Goal: Information Seeking & Learning: Learn about a topic

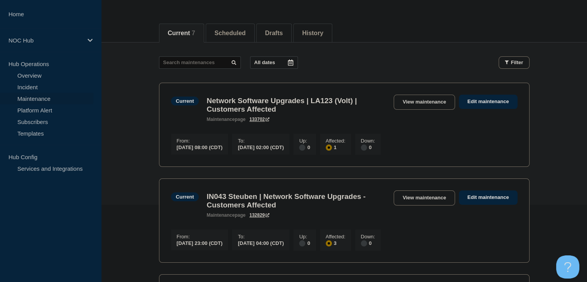
scroll to position [154, 0]
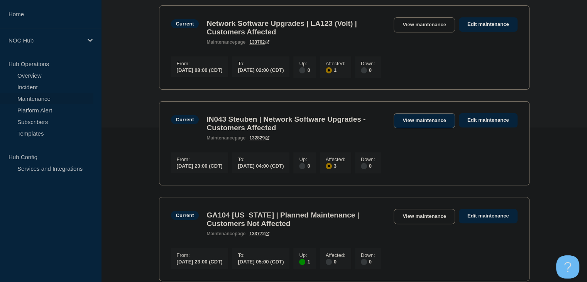
click at [443, 124] on link "View maintenance" at bounding box center [424, 120] width 61 height 15
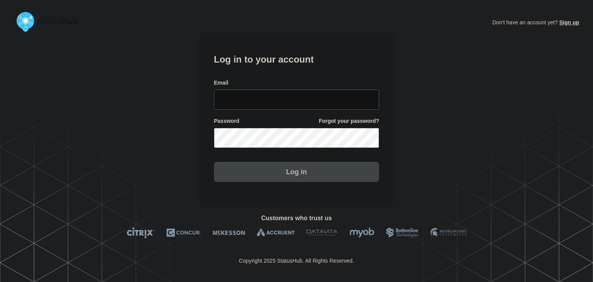
type input "amanda.mckeehan@conexon.us"
click at [269, 171] on button "Log in" at bounding box center [296, 172] width 165 height 20
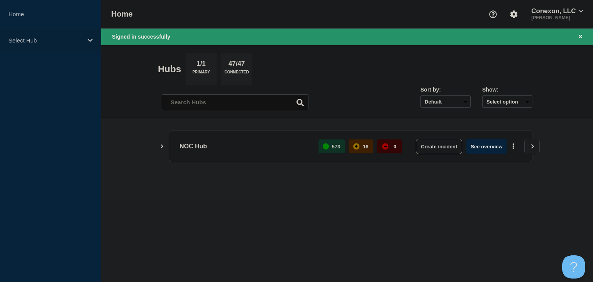
click at [51, 41] on p "Select Hub" at bounding box center [45, 40] width 74 height 7
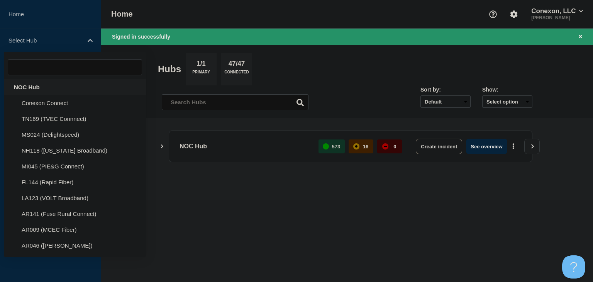
click at [41, 84] on div "NOC Hub" at bounding box center [75, 87] width 142 height 16
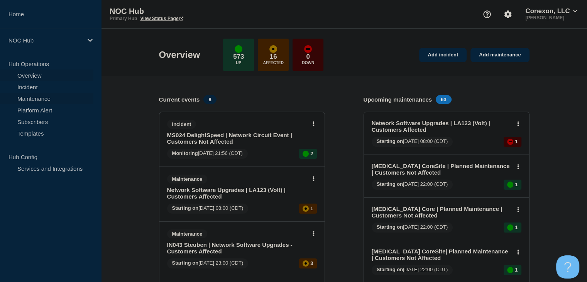
click at [42, 97] on link "Maintenance" at bounding box center [46, 99] width 93 height 12
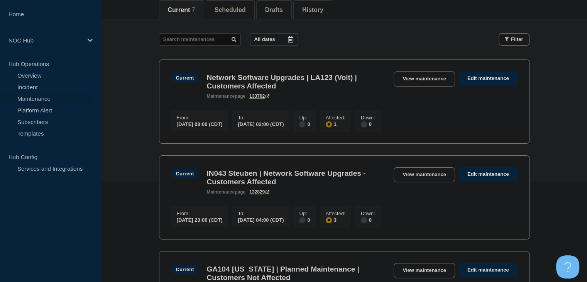
scroll to position [193, 0]
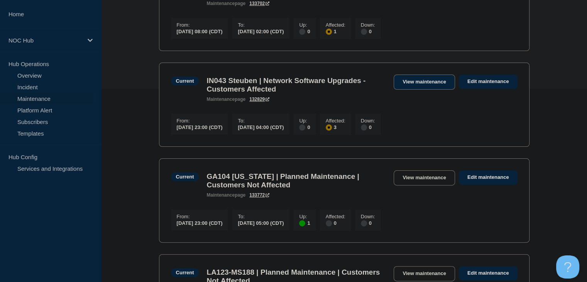
click at [440, 90] on link "View maintenance" at bounding box center [424, 81] width 61 height 15
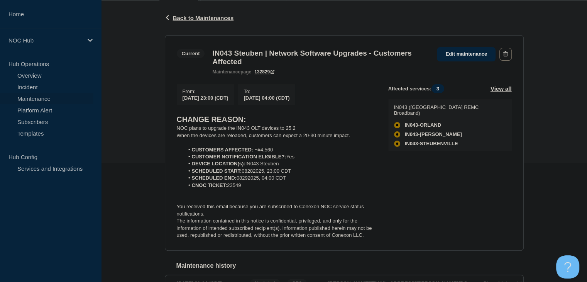
scroll to position [154, 0]
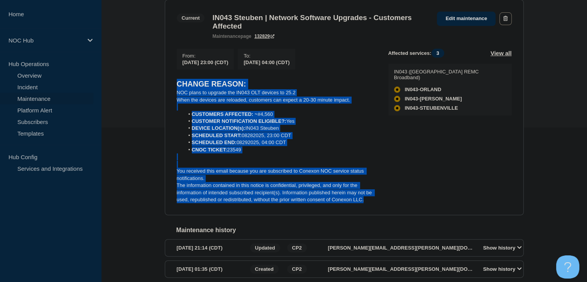
drag, startPoint x: 376, startPoint y: 202, endPoint x: 155, endPoint y: 84, distance: 250.1
click at [155, 84] on div "Back Back to Maintenances Current IN043 Steuben | Network Software Upgrades - C…" at bounding box center [344, 133] width 486 height 336
copy div "CHANGE REASON: NOC plans to upgrade the IN043 OLT devices to 25.2 When the devi…"
click at [346, 132] on li "DEVICE LOCATION(s): IN043 Steuben" at bounding box center [280, 128] width 192 height 7
